Goal: Navigation & Orientation: Go to known website

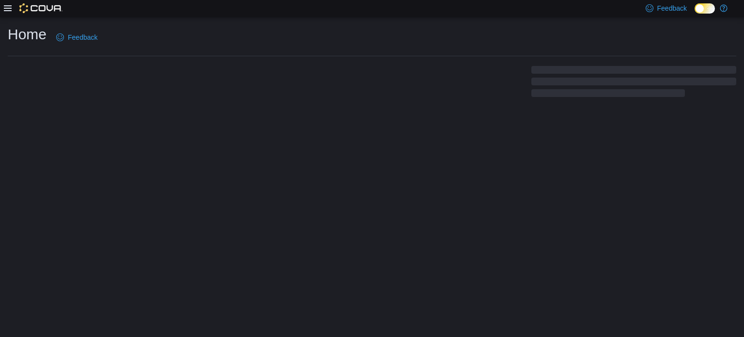
click at [280, 96] on div at bounding box center [372, 81] width 729 height 35
